Goal: Transaction & Acquisition: Purchase product/service

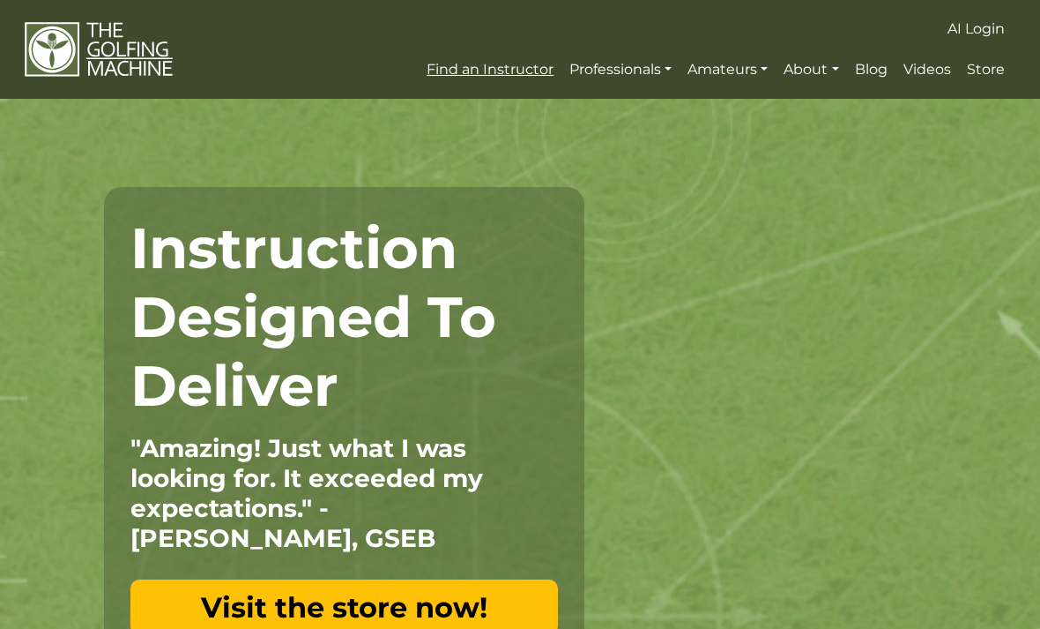
click at [469, 62] on span "Find an Instructor" at bounding box center [490, 69] width 127 height 17
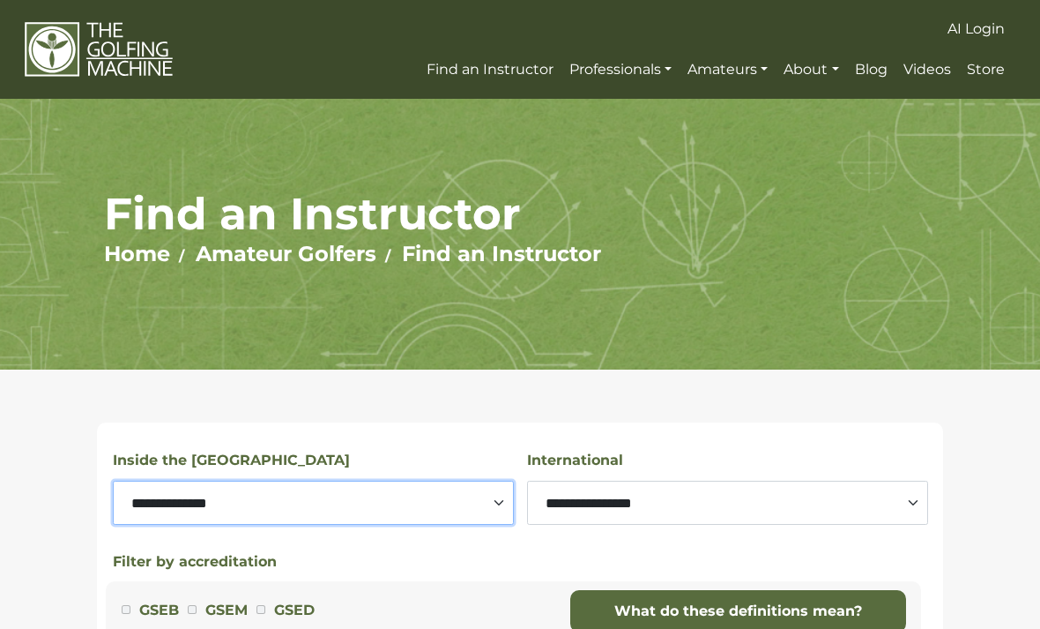
click at [145, 508] on select "**********" at bounding box center [313, 502] width 401 height 44
select select "*******"
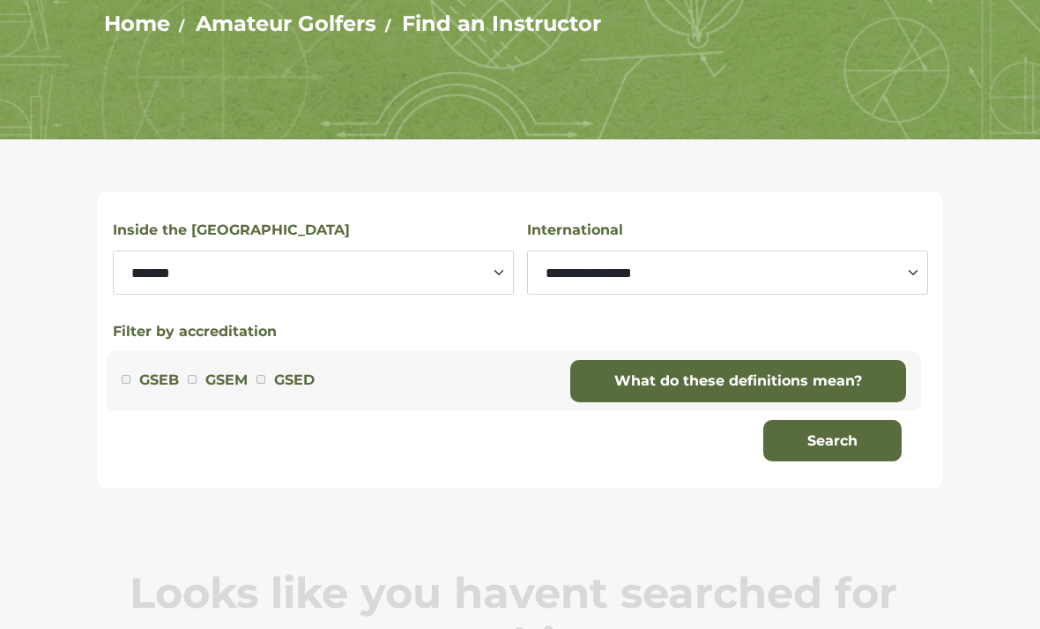
scroll to position [230, 0]
click at [841, 436] on button "Search" at bounding box center [832, 441] width 138 height 42
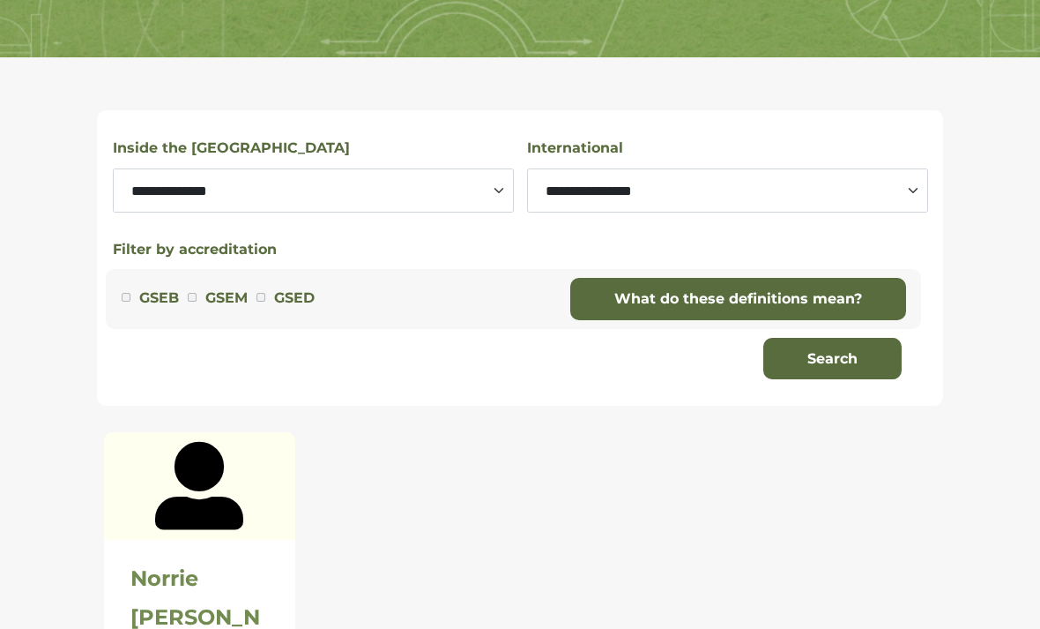
scroll to position [312, 0]
click at [190, 490] on icon at bounding box center [199, 486] width 88 height 88
click at [153, 513] on div at bounding box center [200, 486] width 192 height 108
click at [71, 483] on div "**********" at bounding box center [520, 509] width 1040 height 905
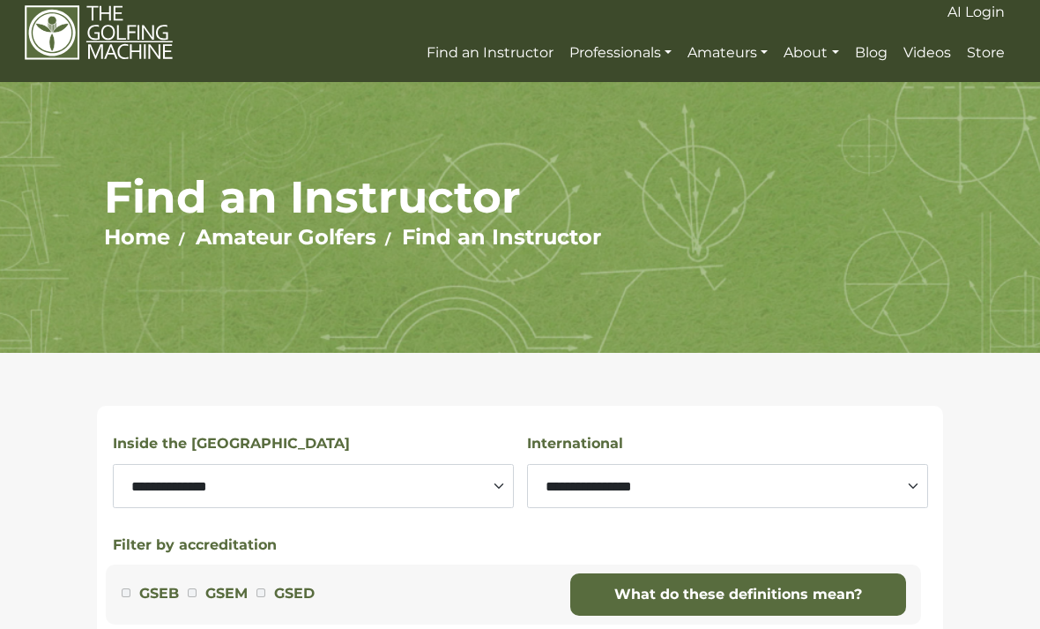
scroll to position [0, 0]
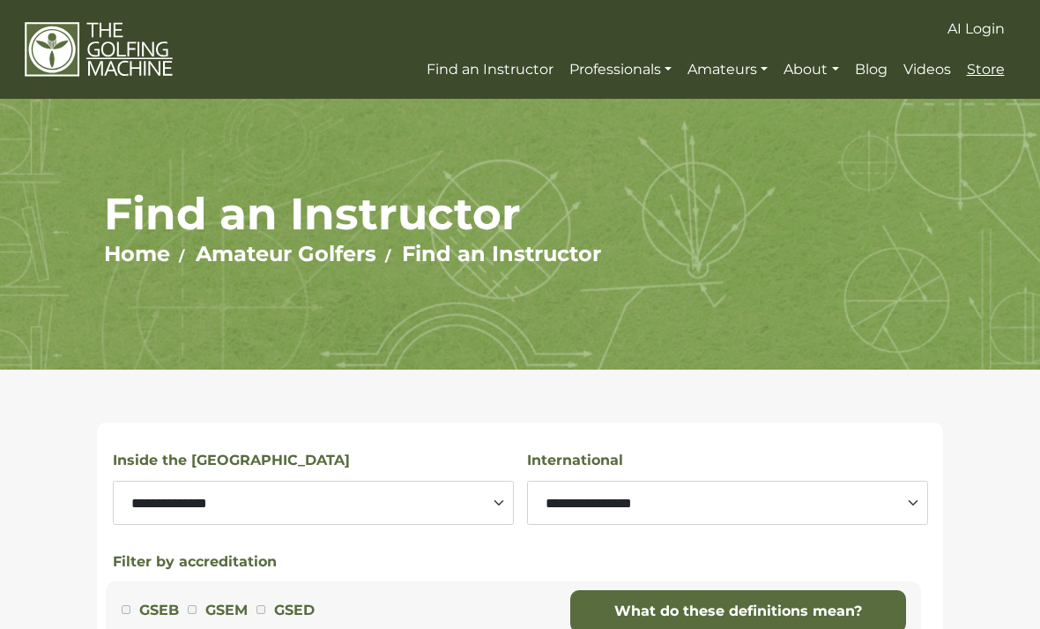
click at [987, 73] on span "Store" at bounding box center [986, 69] width 38 height 17
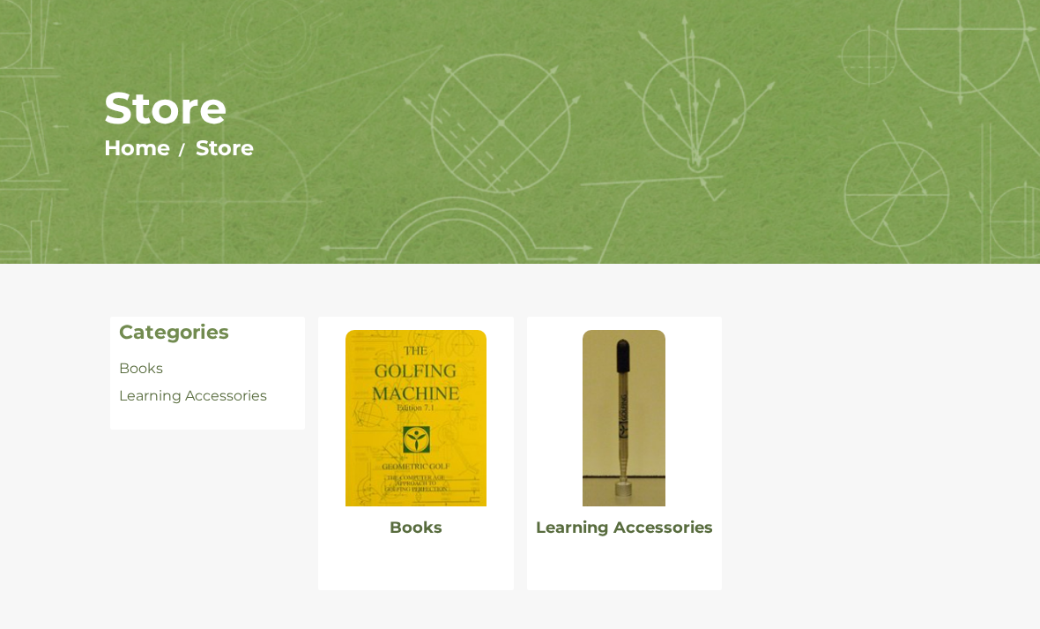
scroll to position [124, 0]
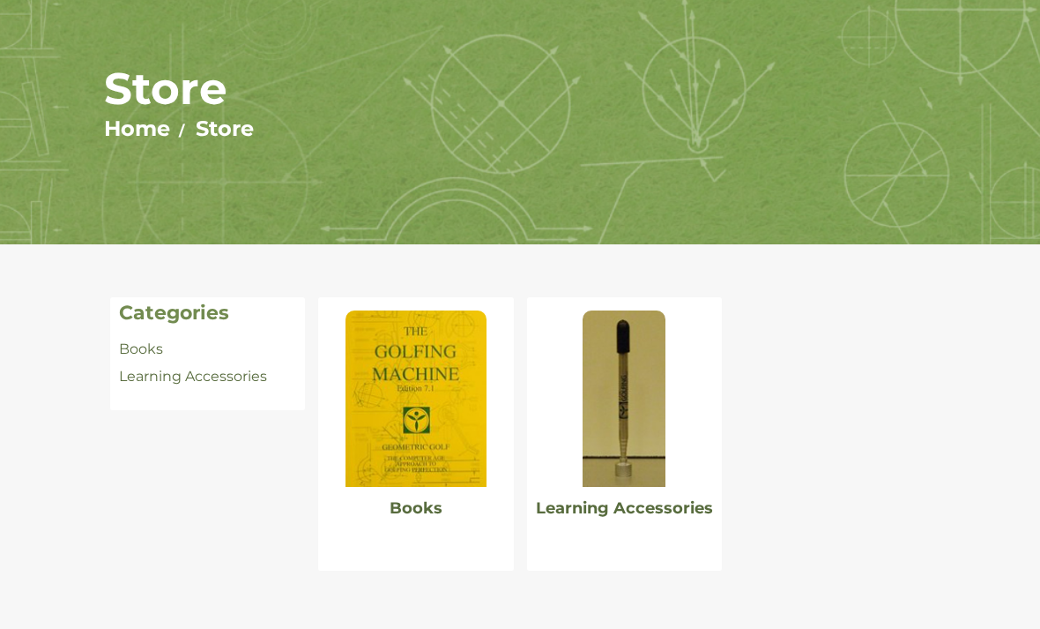
click at [606, 421] on img at bounding box center [624, 399] width 83 height 176
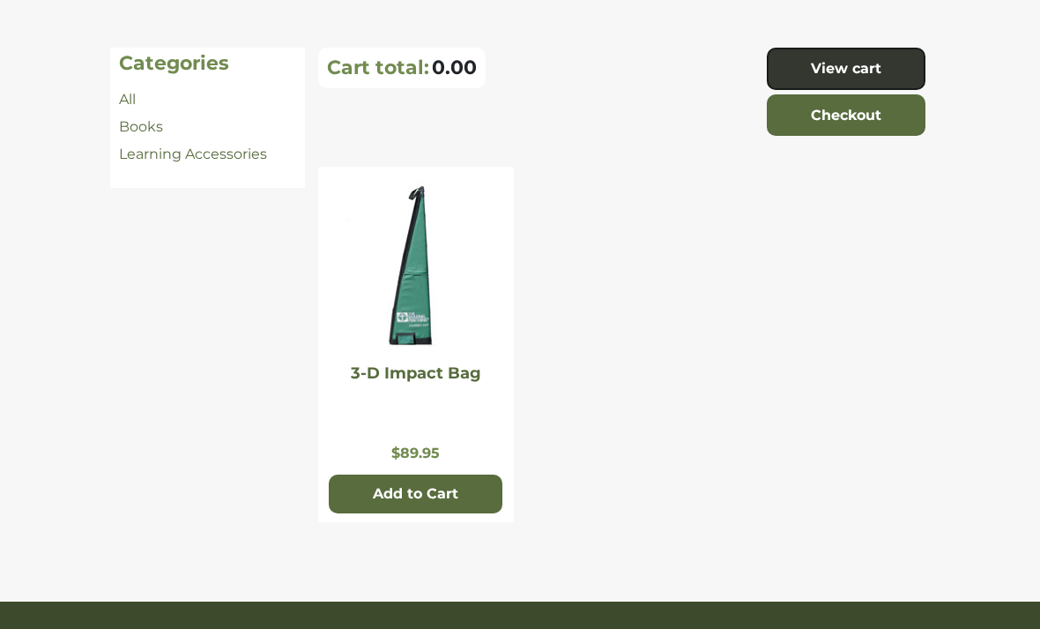
scroll to position [347, 0]
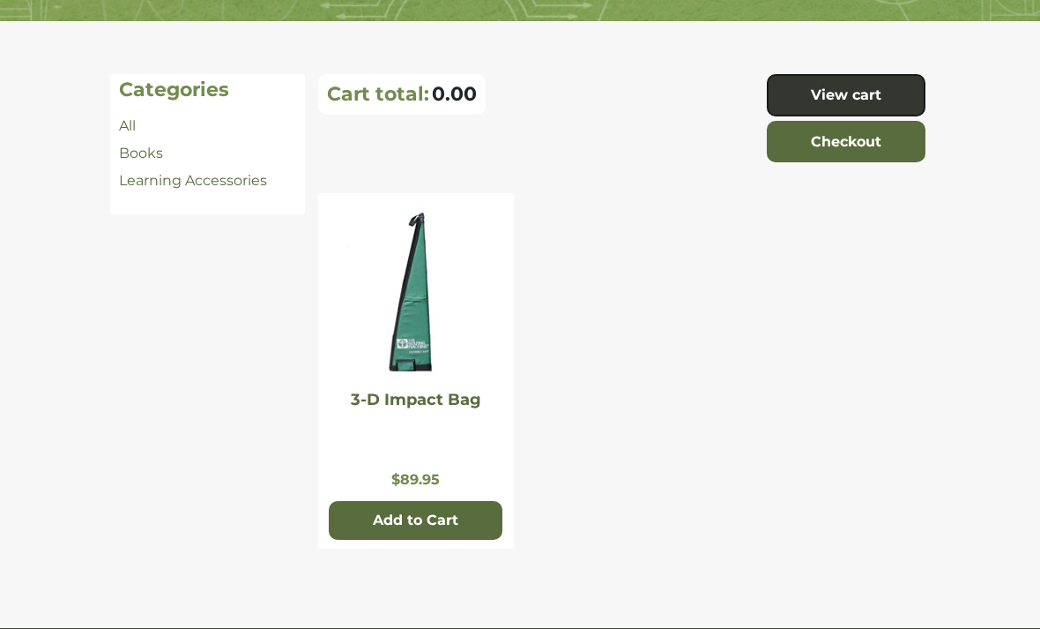
click at [433, 354] on img at bounding box center [416, 295] width 141 height 176
click at [145, 147] on link "Books" at bounding box center [141, 153] width 44 height 17
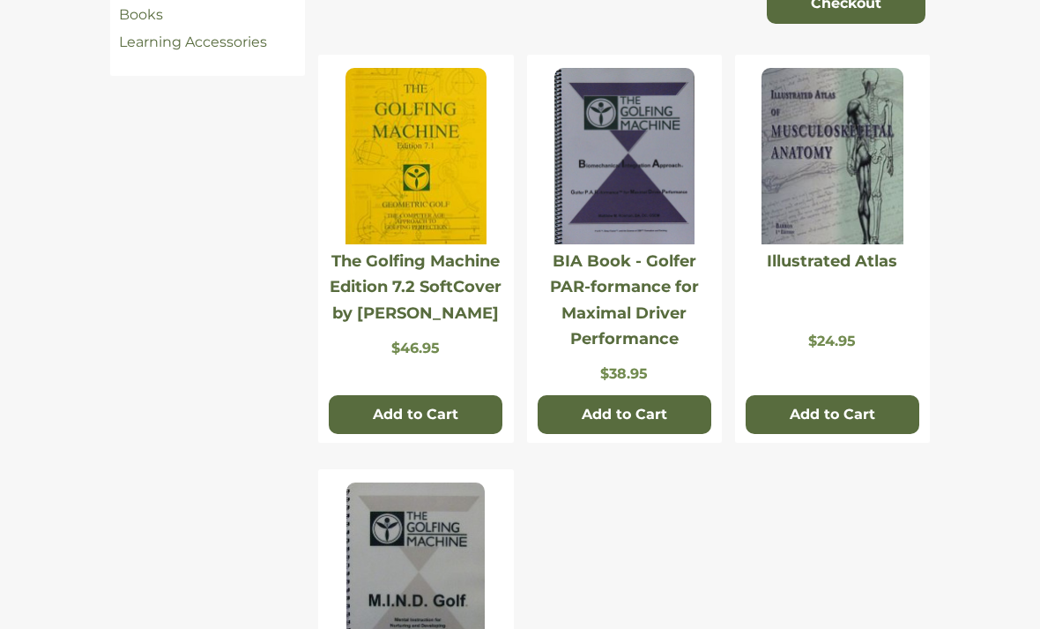
scroll to position [493, 0]
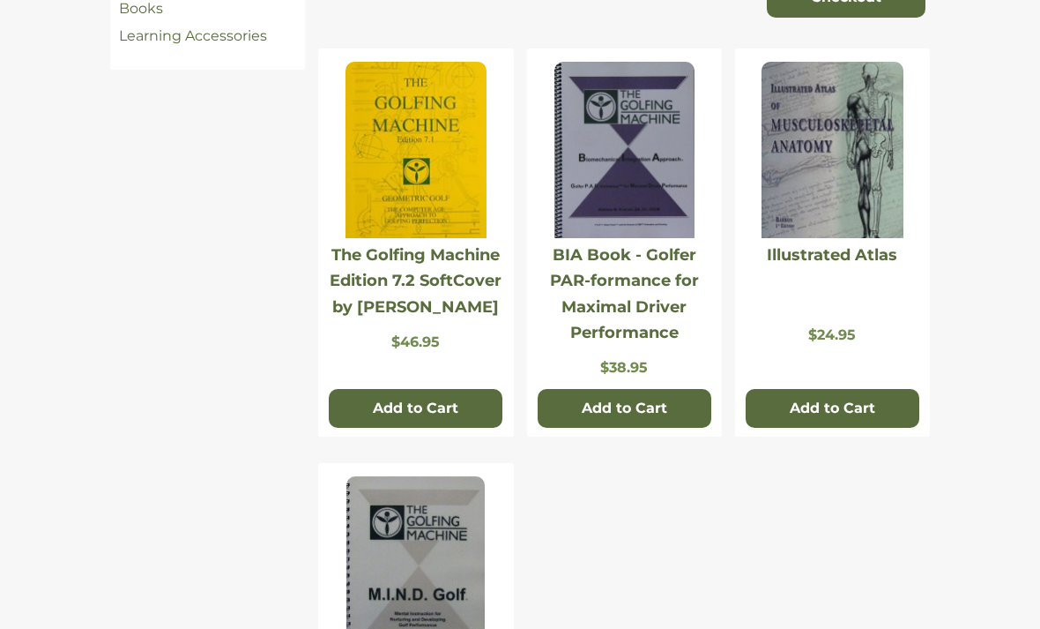
click at [413, 180] on img at bounding box center [416, 150] width 141 height 176
